Goal: Task Accomplishment & Management: Use online tool/utility

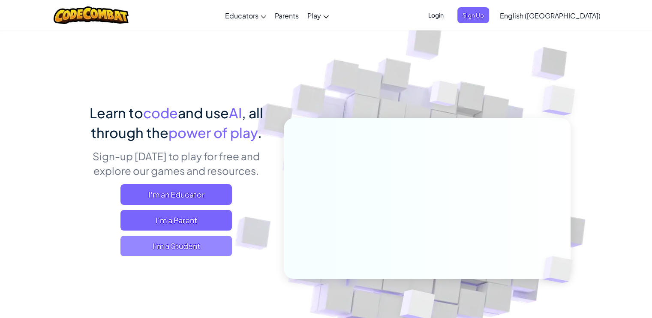
click at [174, 245] on span "I'm a Student" at bounding box center [175, 246] width 111 height 21
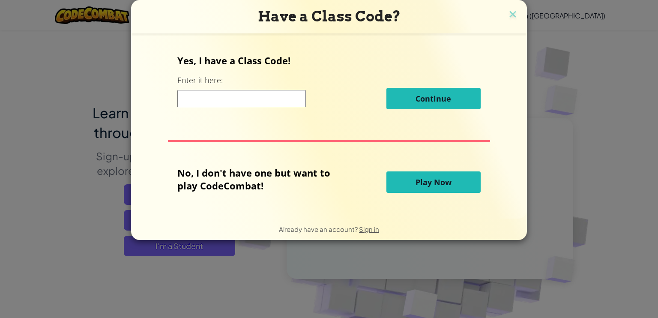
click at [418, 188] on button "Play Now" at bounding box center [433, 181] width 94 height 21
click at [421, 183] on span "Play Now" at bounding box center [434, 182] width 36 height 10
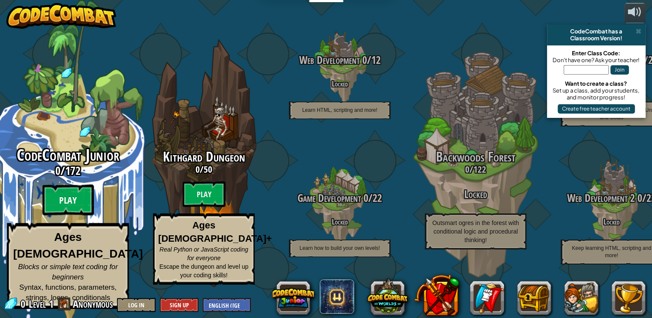
click at [73, 205] on btn "Play" at bounding box center [67, 200] width 51 height 31
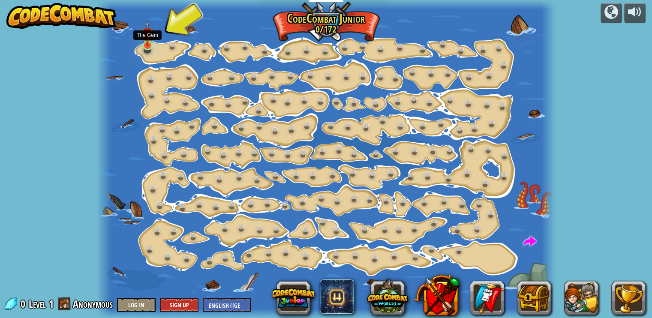
click at [146, 44] on img at bounding box center [147, 34] width 11 height 26
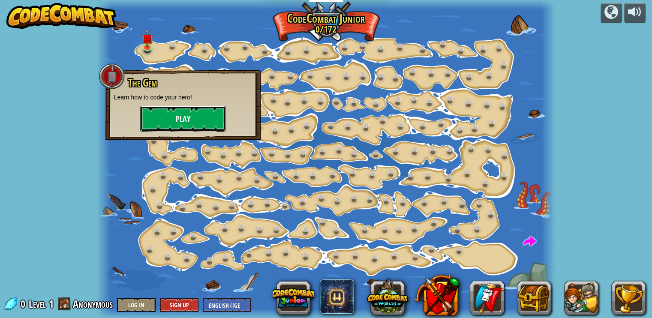
click at [180, 114] on button "Play" at bounding box center [183, 119] width 86 height 26
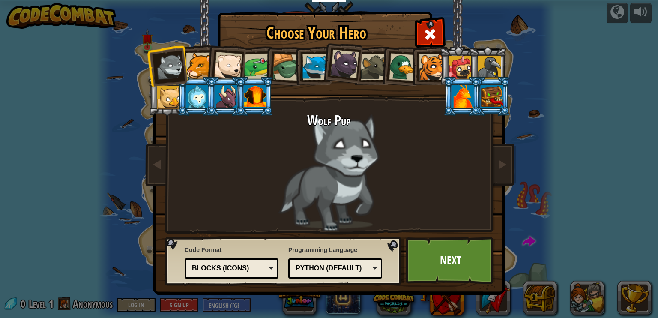
click at [206, 67] on li at bounding box center [225, 64] width 42 height 42
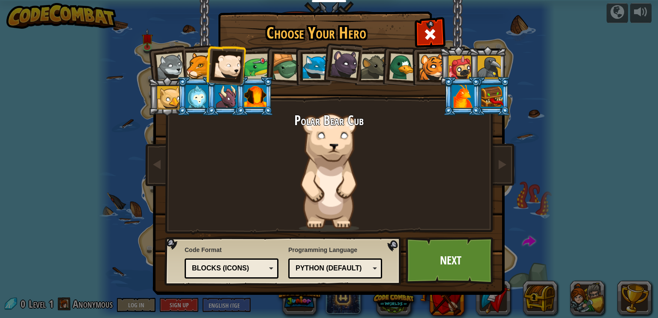
click at [198, 67] on div at bounding box center [199, 66] width 26 height 26
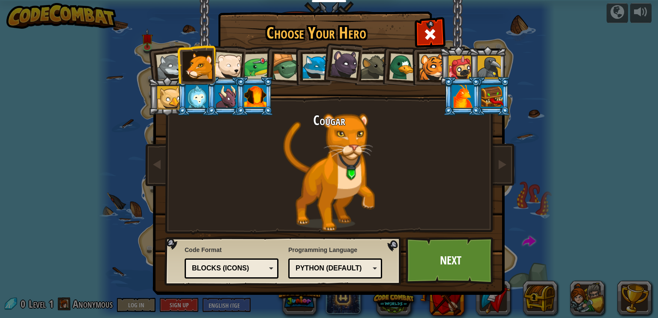
click at [165, 68] on div at bounding box center [170, 67] width 28 height 28
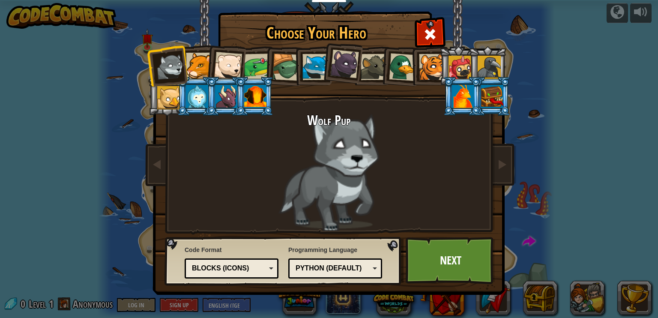
click at [186, 67] on li at bounding box center [167, 66] width 42 height 42
click at [192, 68] on div at bounding box center [199, 66] width 26 height 26
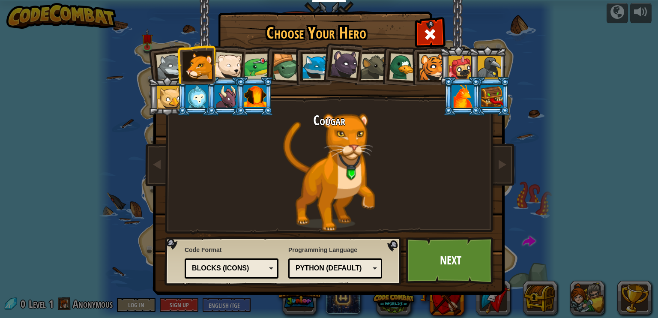
click at [426, 67] on div at bounding box center [432, 67] width 26 height 26
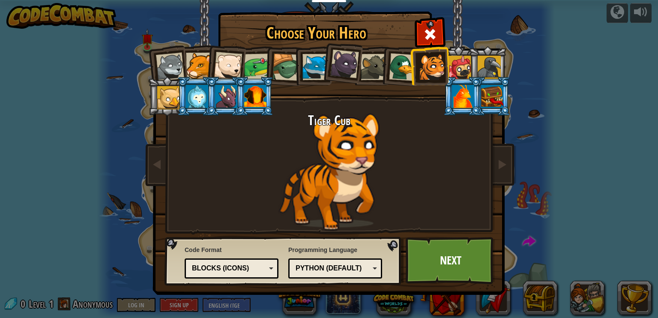
click at [221, 96] on div at bounding box center [226, 96] width 22 height 23
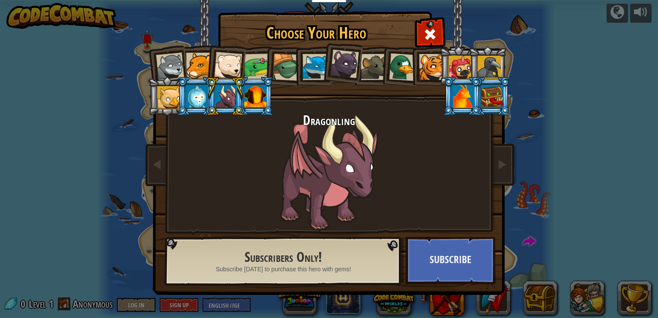
click at [207, 96] on li at bounding box center [225, 96] width 39 height 39
click at [199, 96] on div at bounding box center [197, 96] width 22 height 23
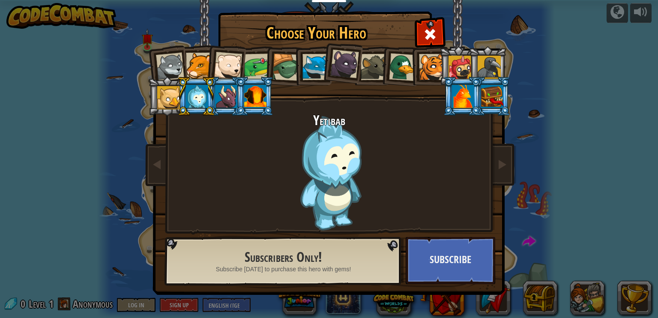
click at [176, 96] on div at bounding box center [168, 97] width 23 height 23
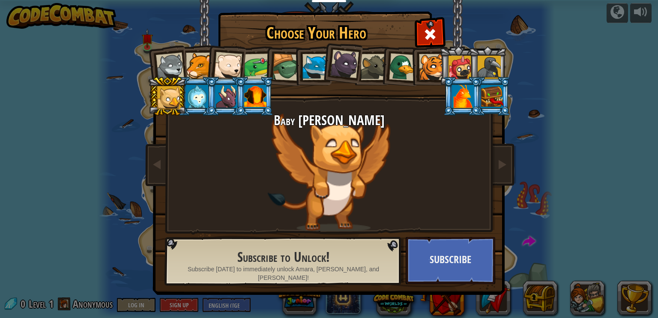
click at [461, 70] on div at bounding box center [460, 67] width 23 height 23
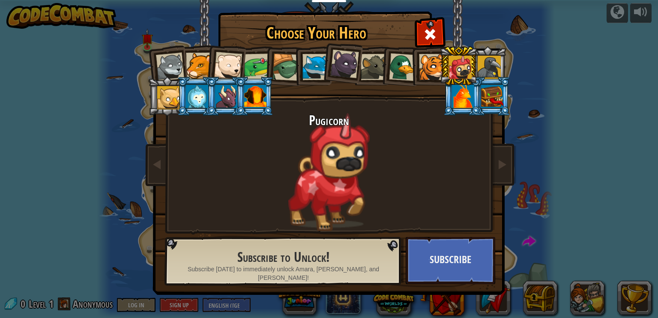
click at [485, 69] on div at bounding box center [489, 67] width 23 height 23
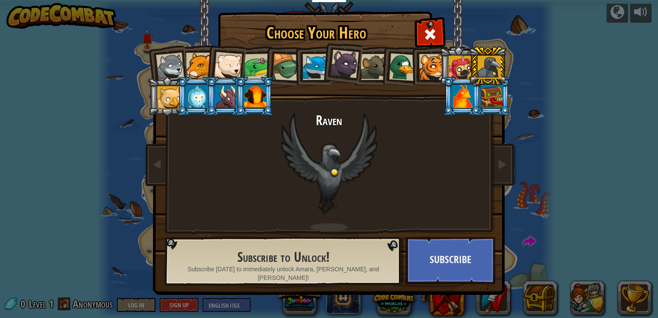
click at [415, 65] on li at bounding box center [429, 65] width 39 height 39
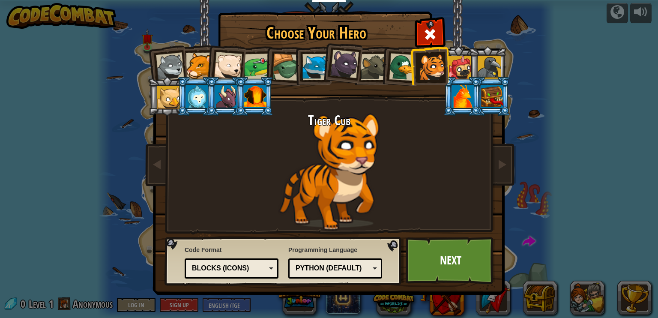
click at [224, 63] on div at bounding box center [228, 66] width 28 height 28
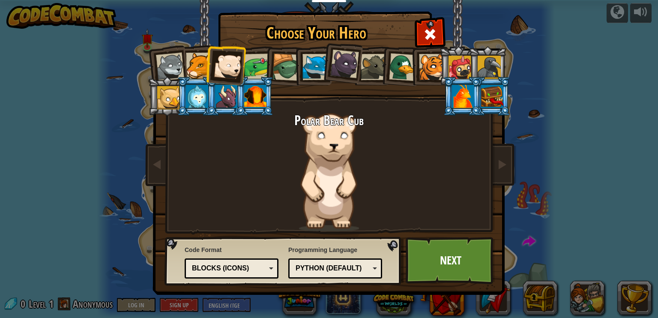
click at [201, 61] on div at bounding box center [199, 66] width 26 height 26
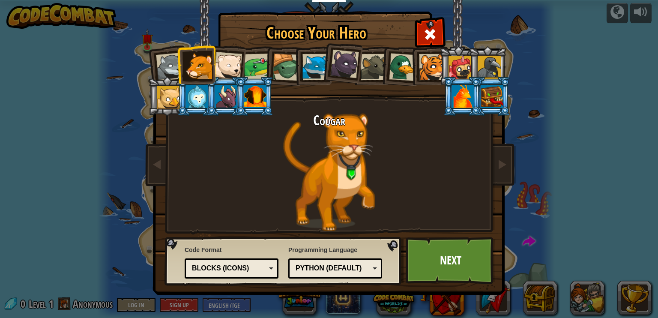
click at [429, 64] on div at bounding box center [432, 67] width 26 height 26
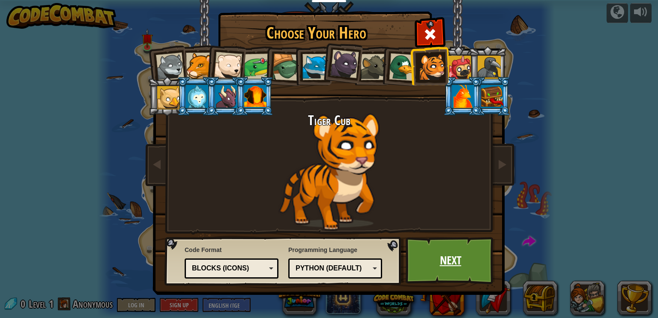
click at [444, 270] on link "Next" at bounding box center [451, 260] width 90 height 47
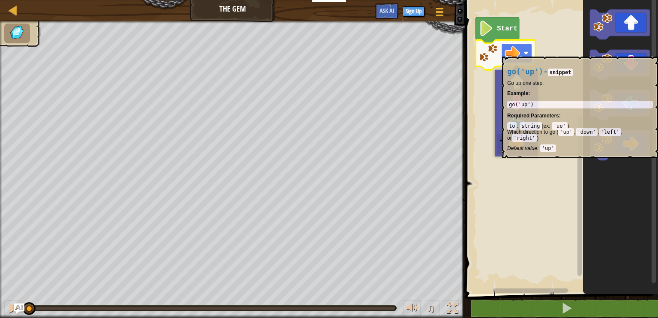
click at [518, 52] on image "Blockly Workspace" at bounding box center [512, 52] width 15 height 15
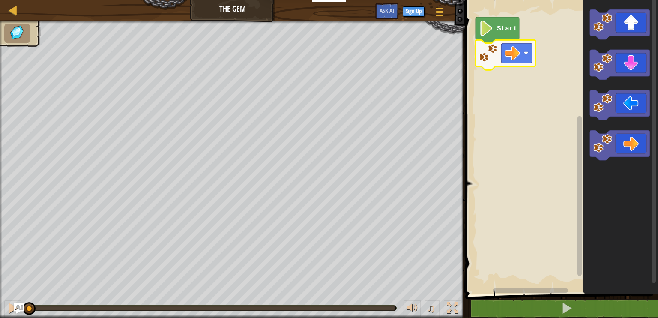
click at [499, 27] on text "Start" at bounding box center [507, 29] width 21 height 8
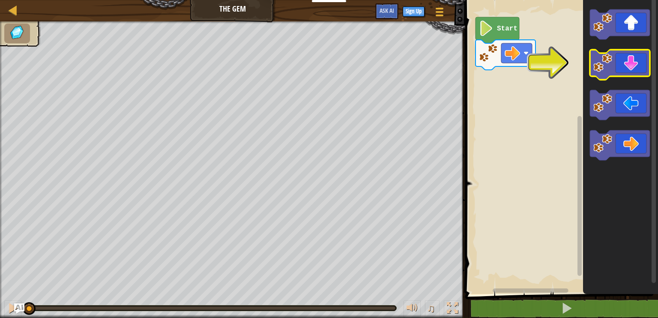
click at [632, 65] on icon "Blockly Workspace" at bounding box center [620, 65] width 60 height 30
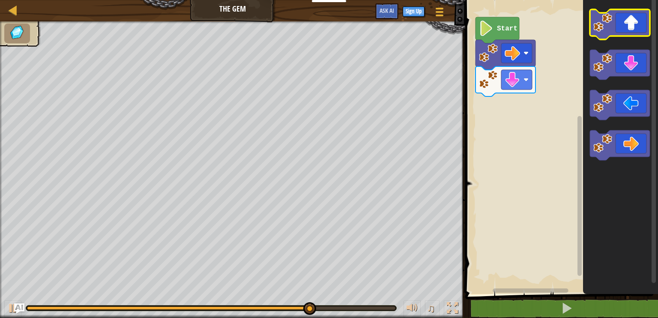
click at [615, 33] on icon "Blockly Workspace" at bounding box center [620, 24] width 60 height 30
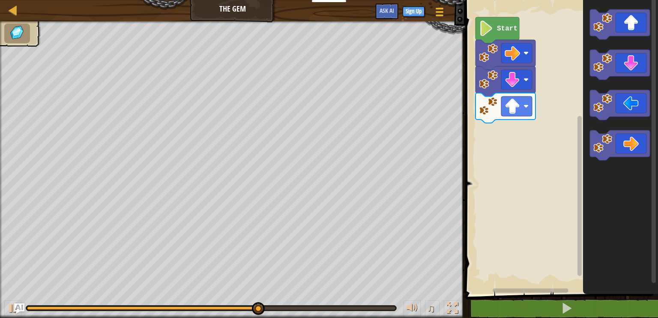
click at [500, 34] on icon "Blockly Workspace" at bounding box center [498, 30] width 44 height 26
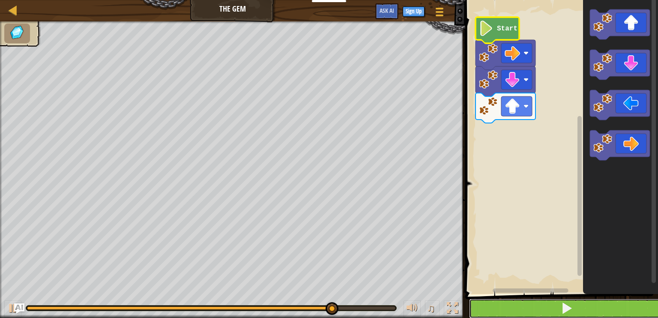
click at [563, 309] on span at bounding box center [567, 308] width 12 height 12
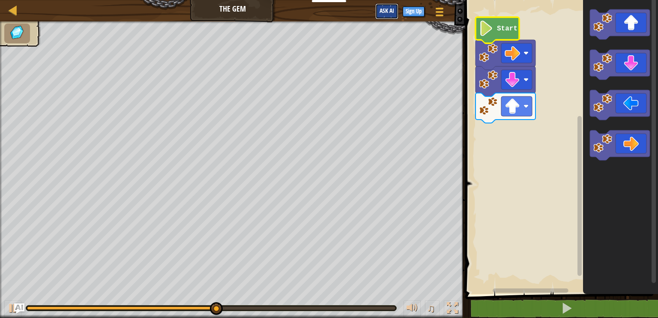
click at [387, 8] on span "Ask AI" at bounding box center [387, 10] width 15 height 8
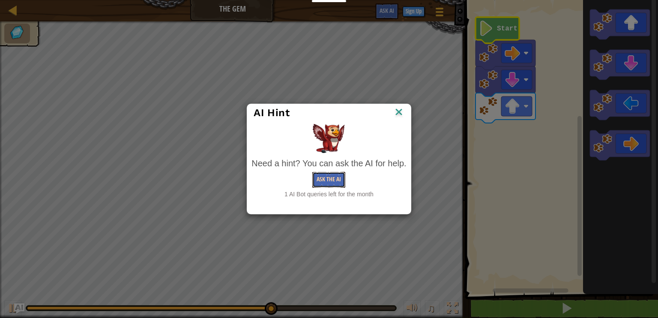
click at [331, 180] on button "Ask the AI" at bounding box center [328, 180] width 33 height 16
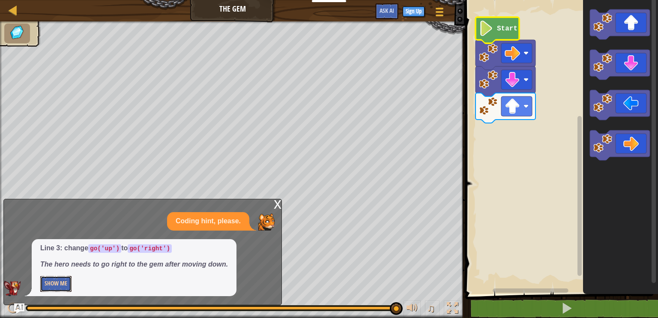
click at [46, 280] on button "Show Me" at bounding box center [55, 284] width 31 height 16
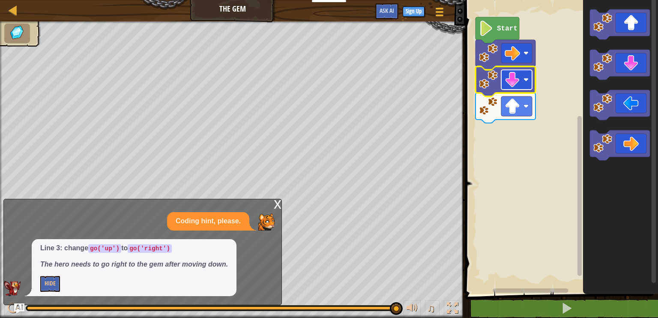
click at [517, 79] on image "Blockly Workspace" at bounding box center [512, 79] width 15 height 15
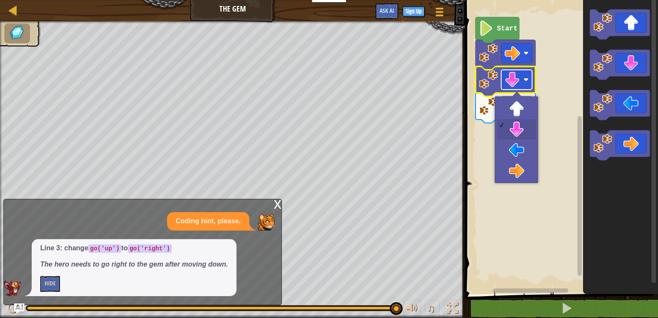
click at [517, 80] on image "Blockly Workspace" at bounding box center [512, 79] width 15 height 15
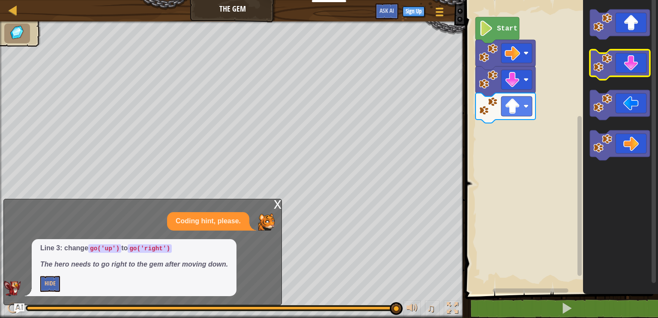
click at [636, 66] on icon "Blockly Workspace" at bounding box center [620, 65] width 60 height 30
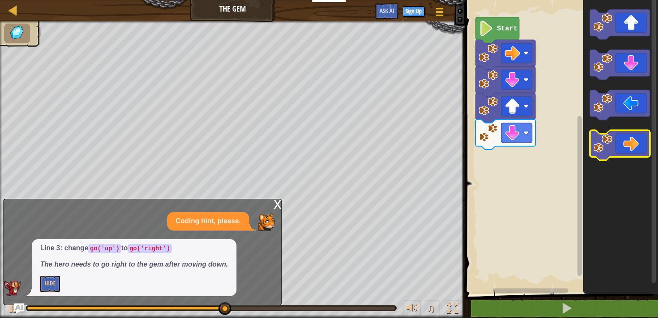
click at [632, 143] on icon "Blockly Workspace" at bounding box center [620, 145] width 60 height 30
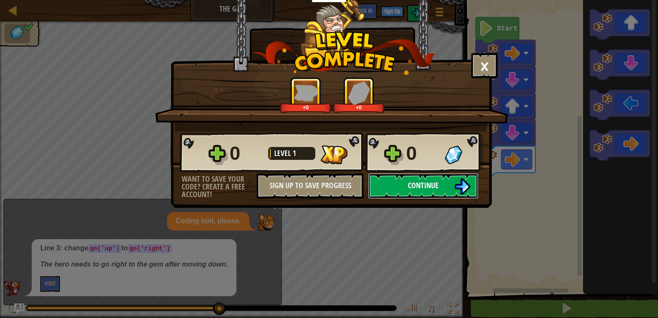
click at [458, 179] on img at bounding box center [462, 186] width 16 height 16
